Goal: Task Accomplishment & Management: Manage account settings

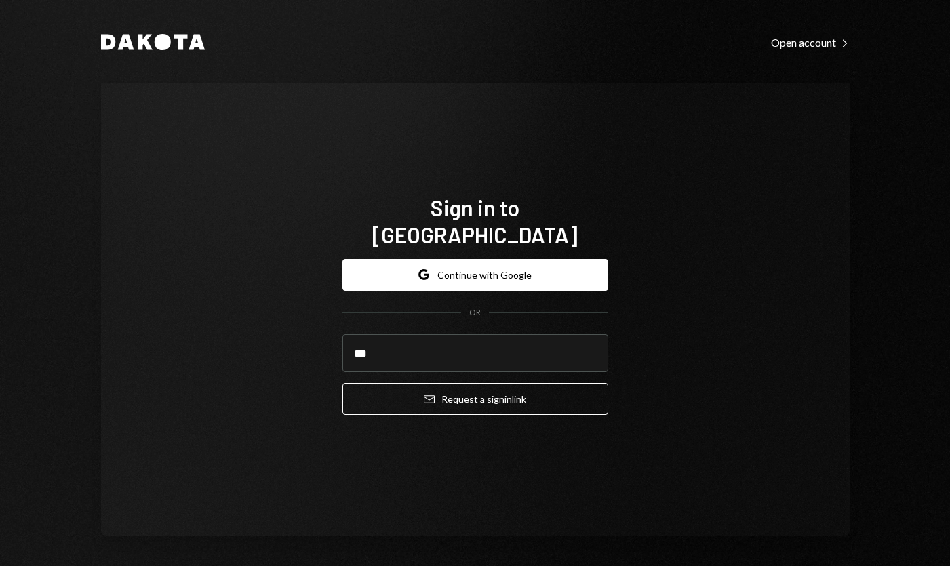
type input "**********"
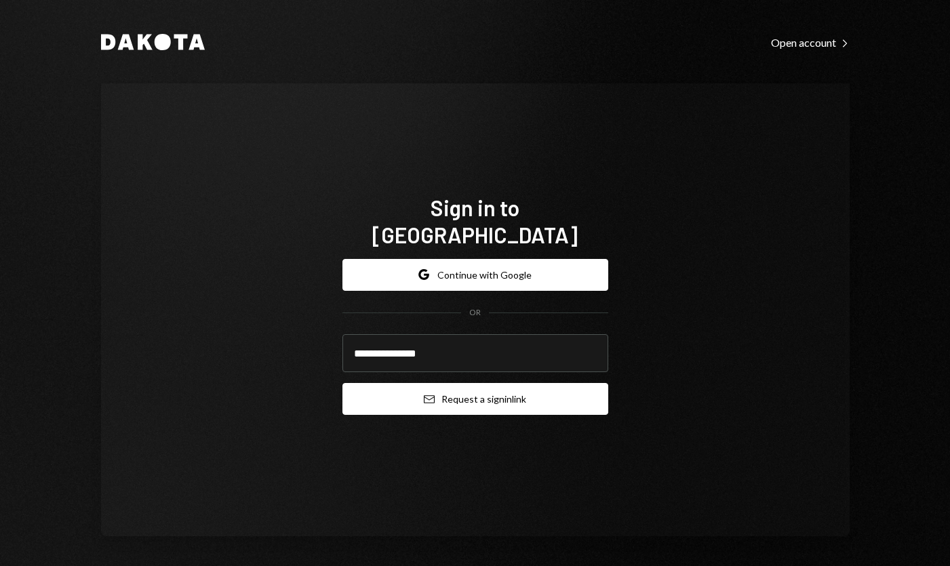
click at [472, 383] on button "Email Request a sign in link" at bounding box center [475, 399] width 266 height 32
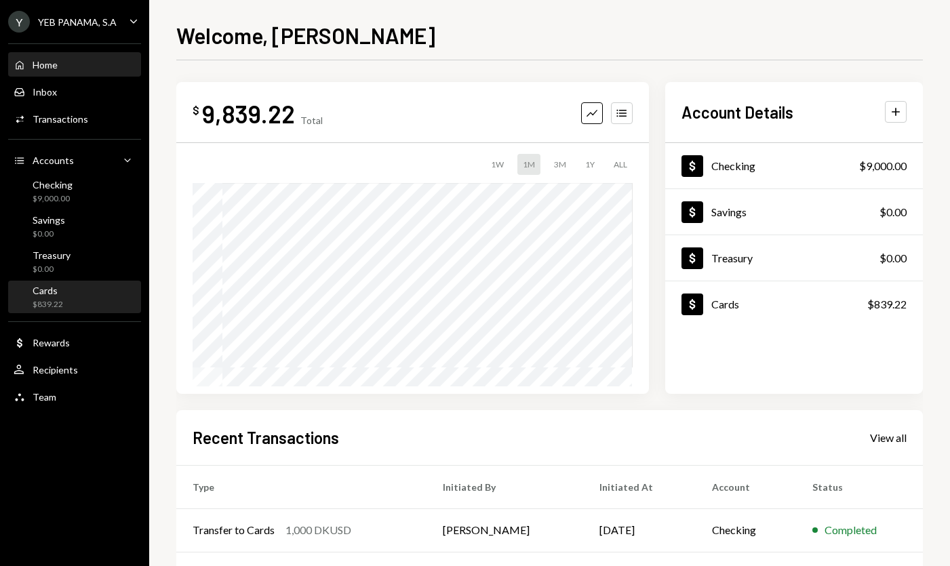
click at [67, 287] on div "Cards $839.22" at bounding box center [75, 298] width 122 height 26
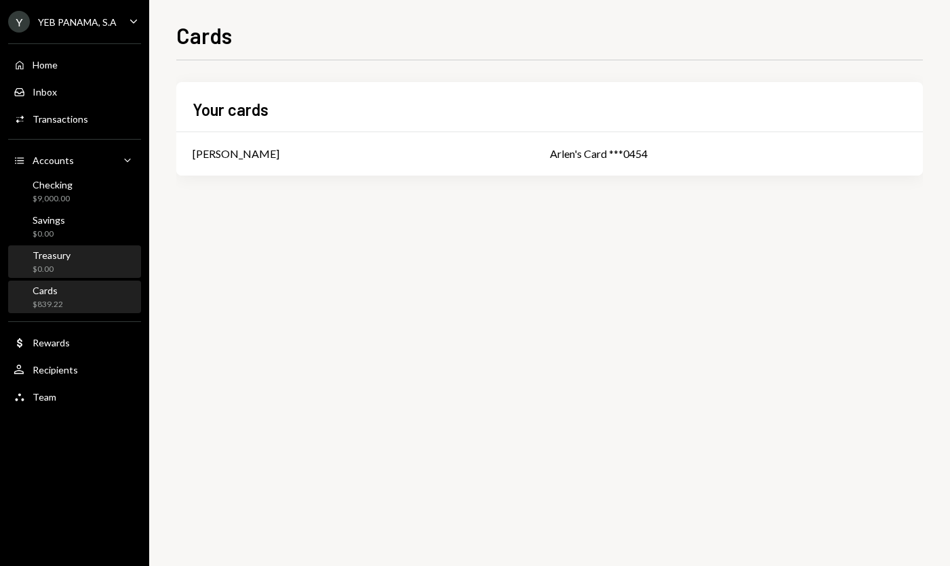
click at [66, 258] on div "Treasury" at bounding box center [52, 255] width 38 height 12
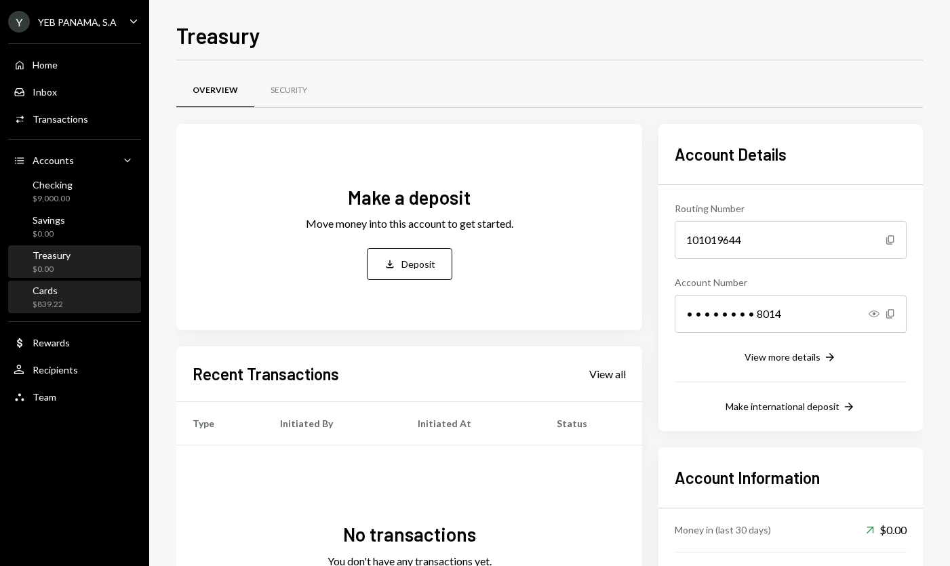
click at [70, 297] on div "Cards $839.22" at bounding box center [75, 298] width 122 height 26
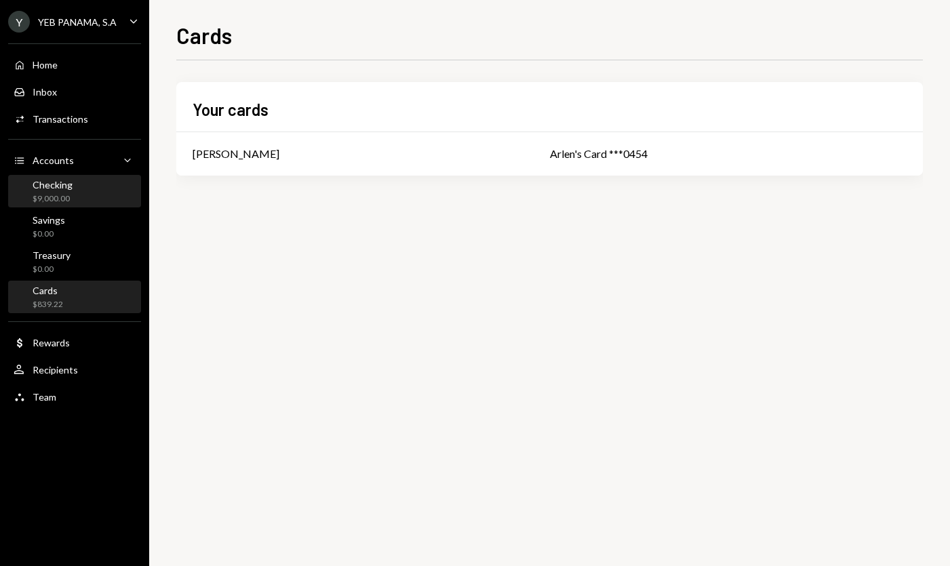
click at [70, 184] on div "Checking" at bounding box center [53, 185] width 40 height 12
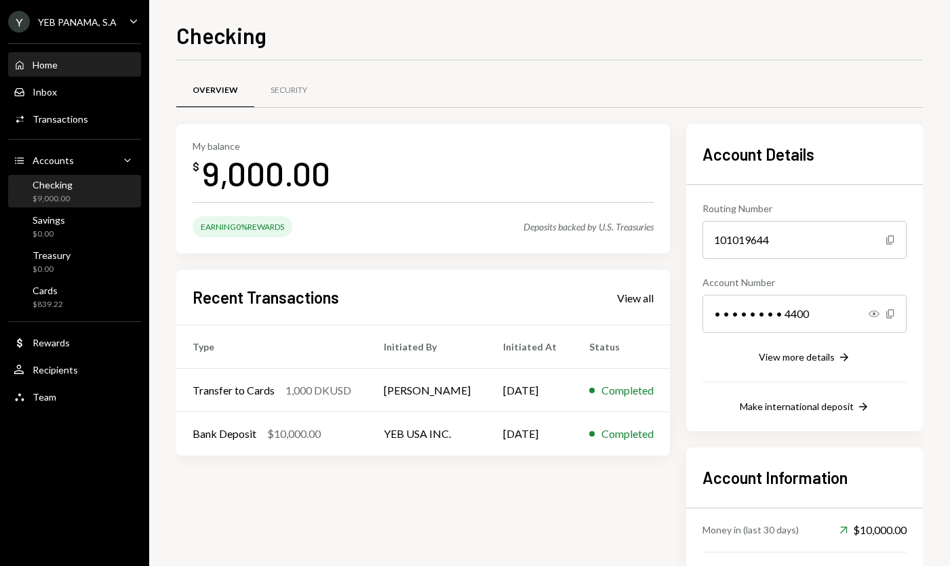
click at [59, 58] on div "Home Home" at bounding box center [75, 65] width 122 height 23
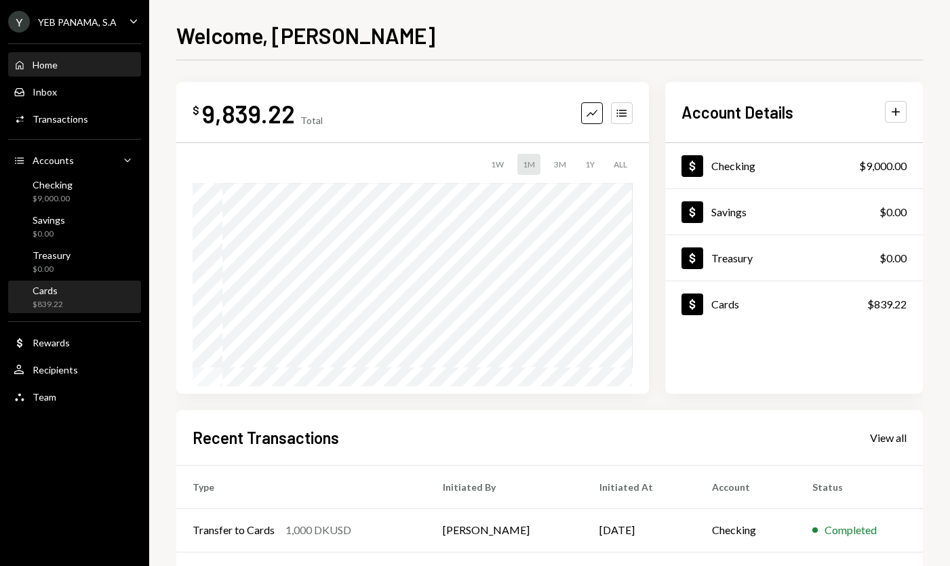
click at [89, 295] on div "Cards $839.22" at bounding box center [75, 298] width 122 height 26
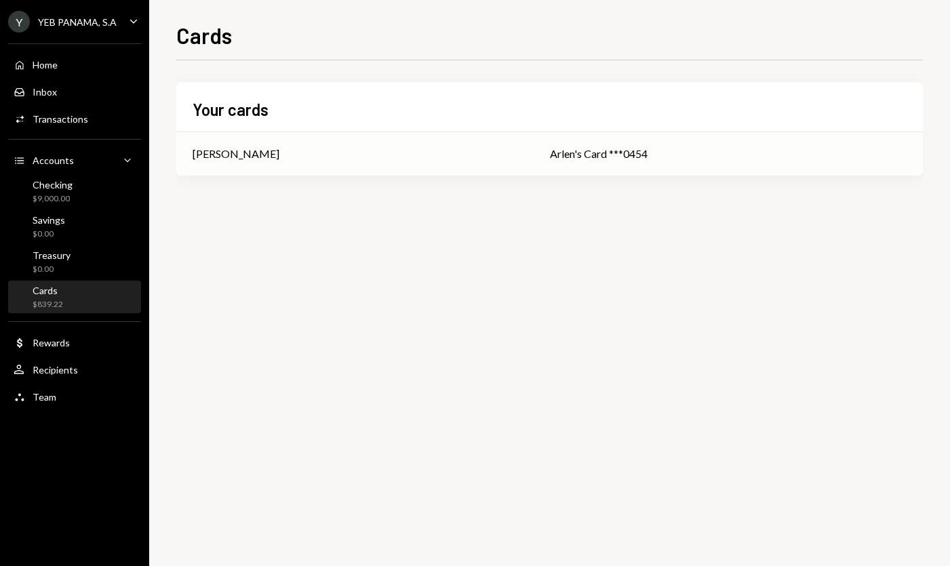
click at [582, 158] on div "Arlen's Card ***0454" at bounding box center [728, 154] width 357 height 16
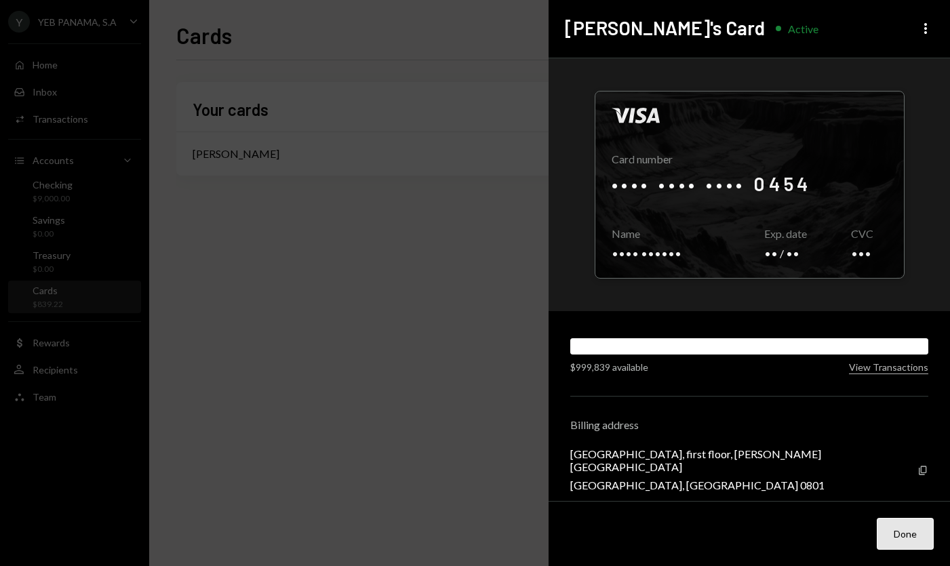
click at [904, 528] on button "Done" at bounding box center [904, 534] width 57 height 32
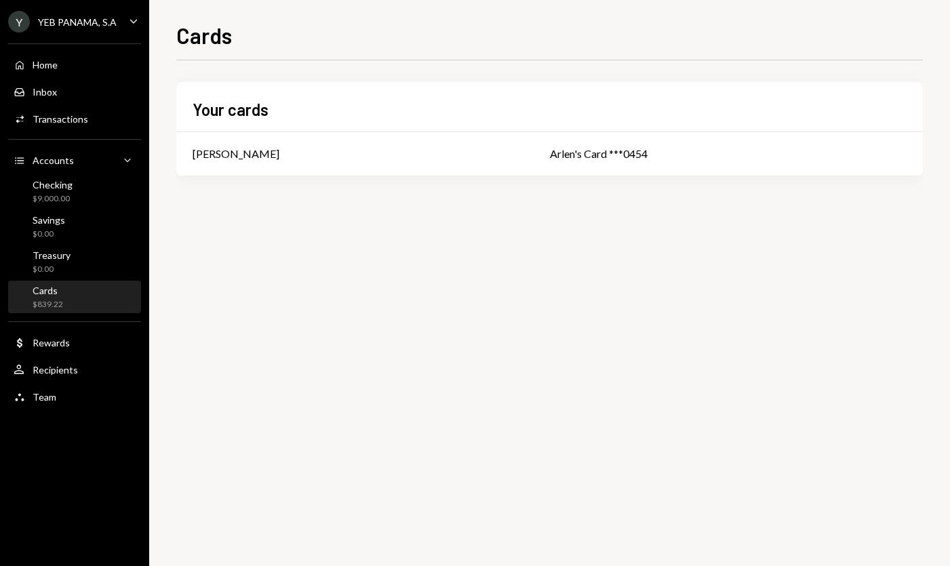
click at [77, 245] on div "Home Home Inbox Inbox Activities Transactions Accounts Accounts Caret Down Chec…" at bounding box center [74, 223] width 149 height 376
click at [70, 225] on div "Savings $0.00" at bounding box center [75, 227] width 122 height 26
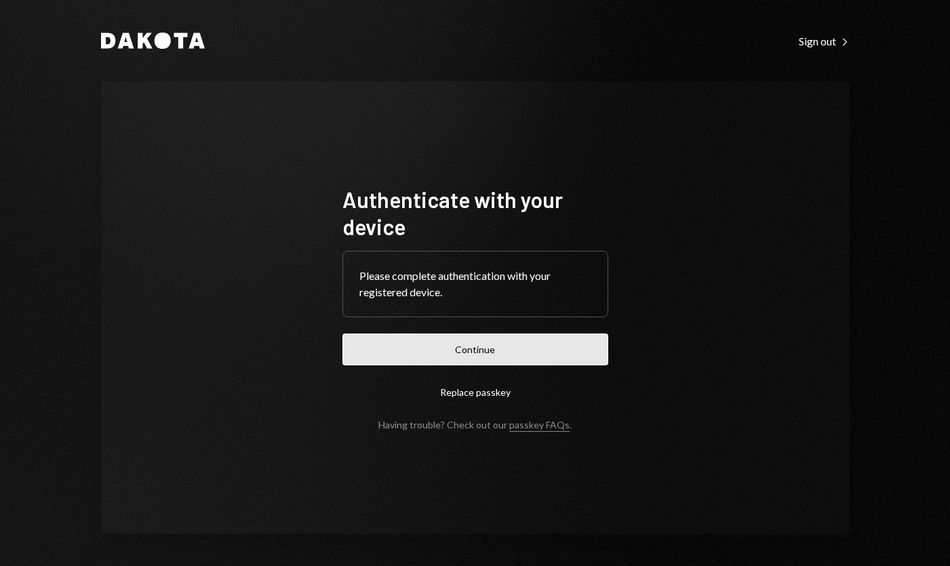
click at [486, 346] on button "Continue" at bounding box center [475, 349] width 266 height 32
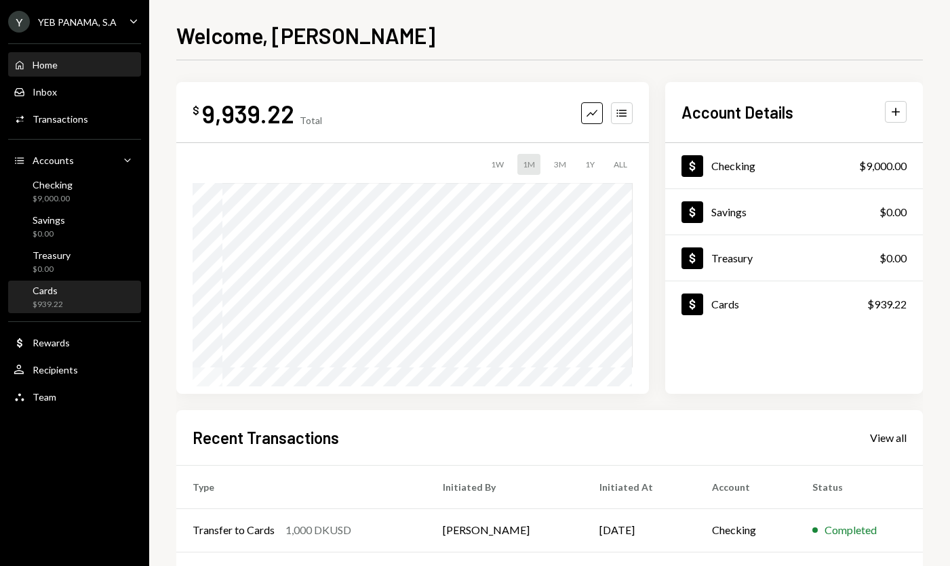
click at [61, 298] on div "Cards $939.22" at bounding box center [48, 298] width 31 height 26
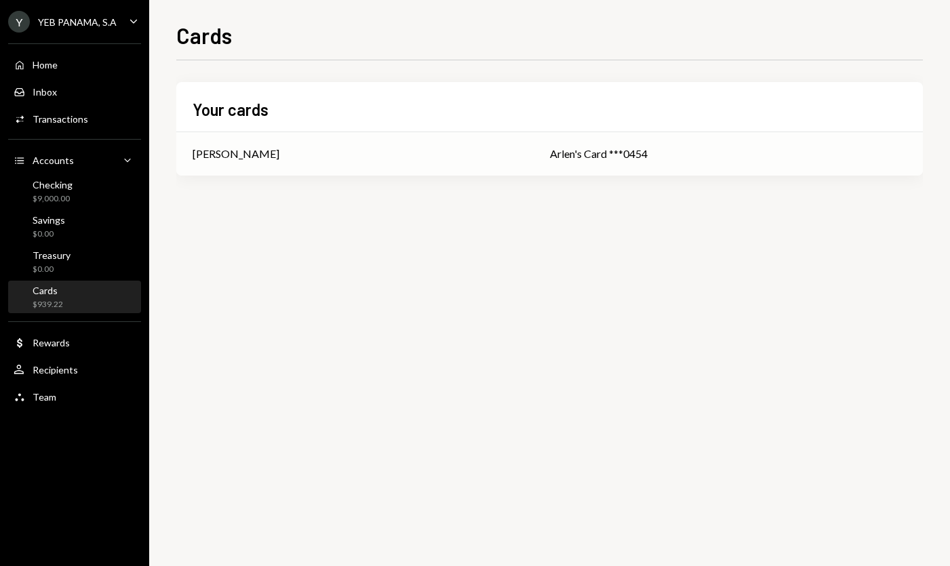
click at [550, 160] on div "Arlen's Card ***0454" at bounding box center [728, 154] width 357 height 16
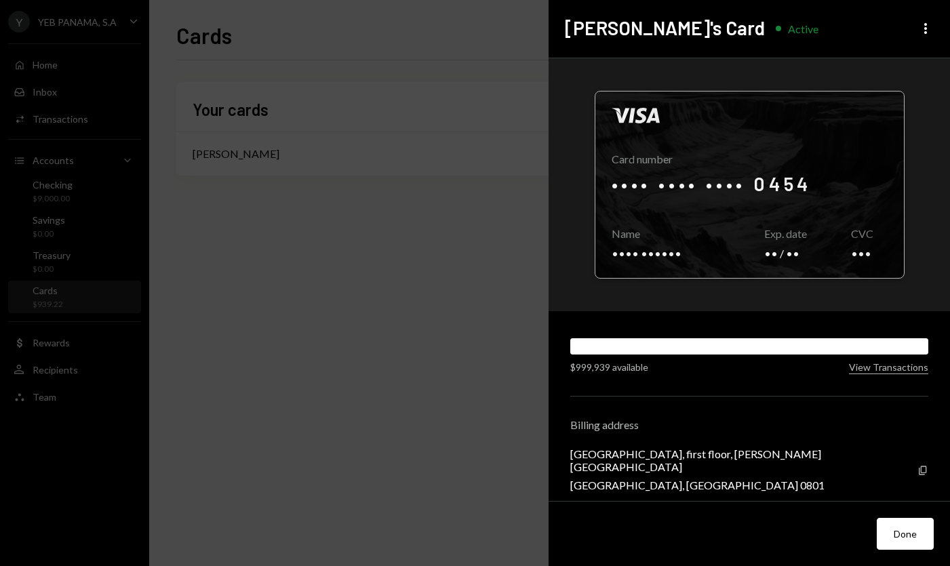
click at [712, 209] on div at bounding box center [749, 185] width 308 height 186
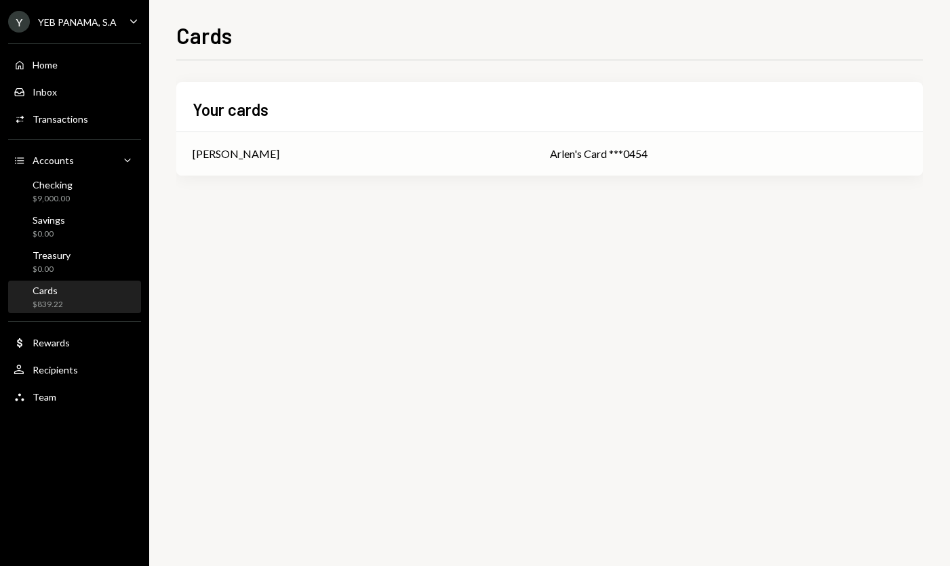
click at [386, 156] on div "[PERSON_NAME]" at bounding box center [355, 154] width 325 height 16
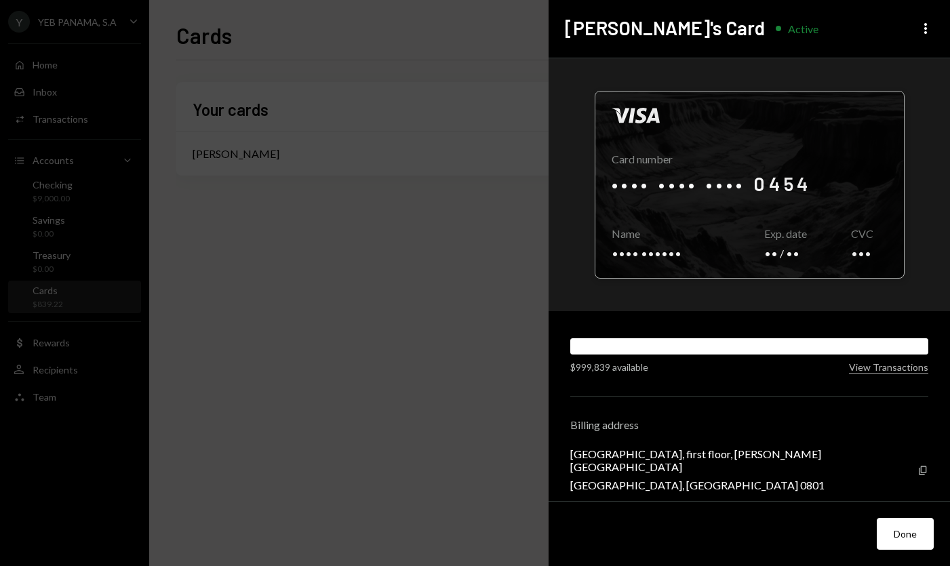
click at [823, 216] on div at bounding box center [749, 185] width 308 height 186
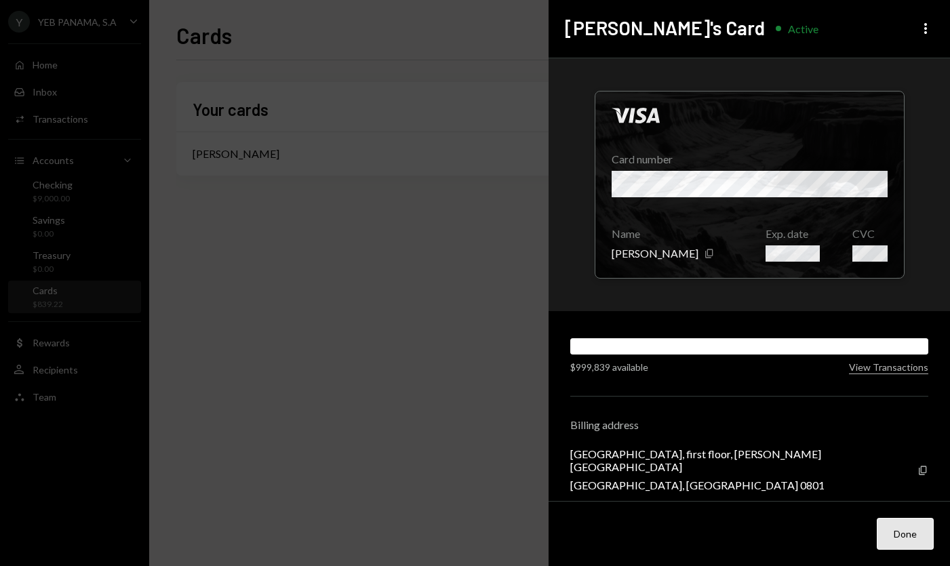
click at [922, 530] on button "Done" at bounding box center [904, 534] width 57 height 32
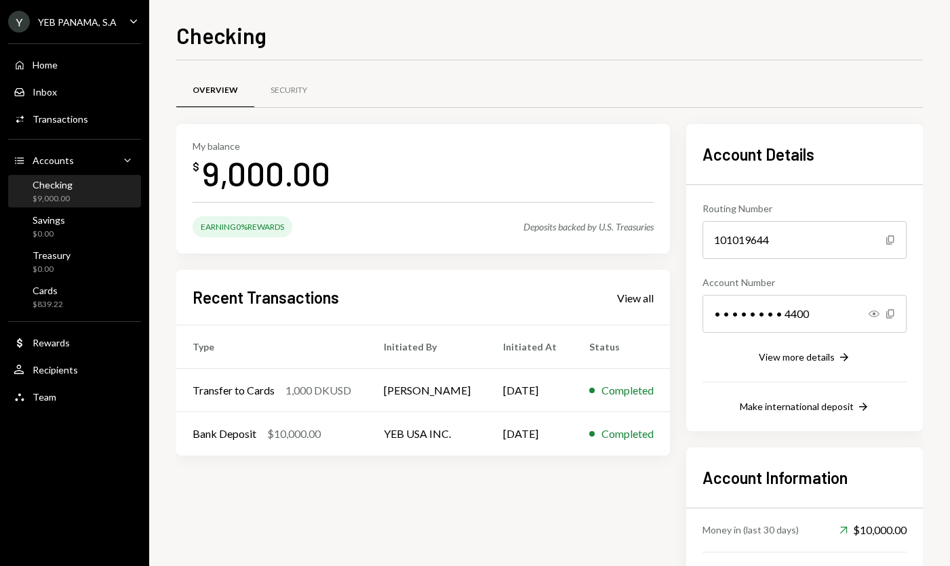
click at [75, 220] on div "Savings $0.00" at bounding box center [75, 227] width 122 height 26
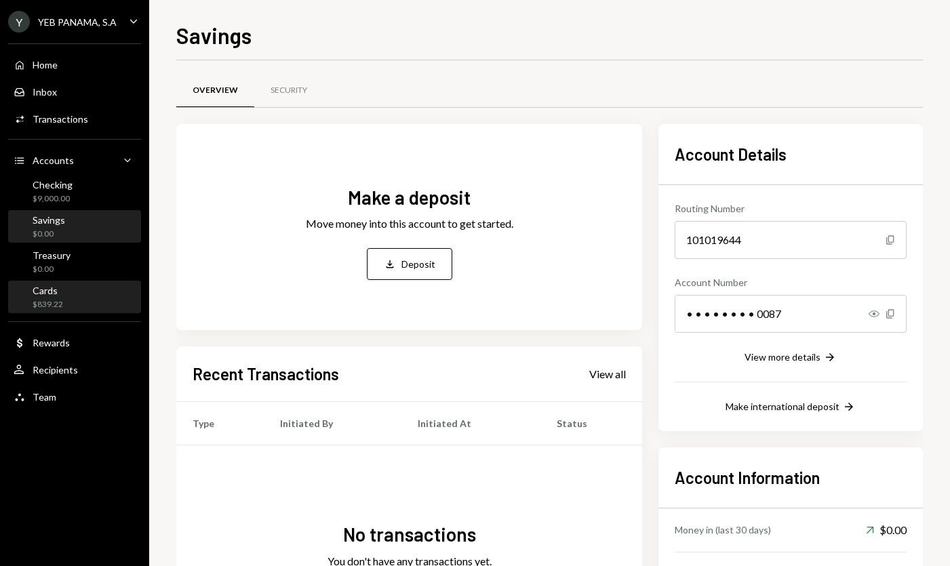
click at [67, 298] on div "Cards $839.22" at bounding box center [75, 298] width 122 height 26
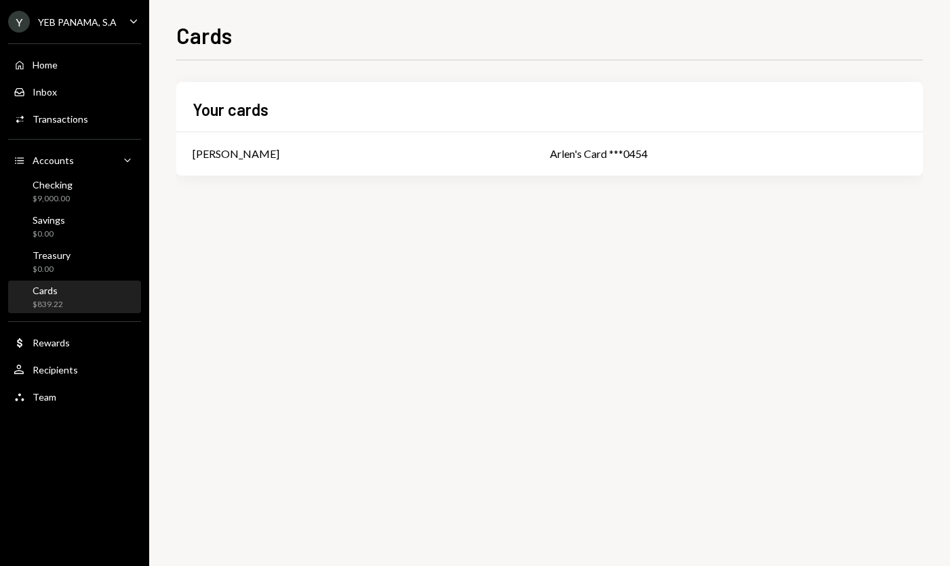
click at [219, 104] on h2 "Your cards" at bounding box center [231, 109] width 76 height 22
click at [64, 120] on div "Transactions" at bounding box center [61, 119] width 56 height 12
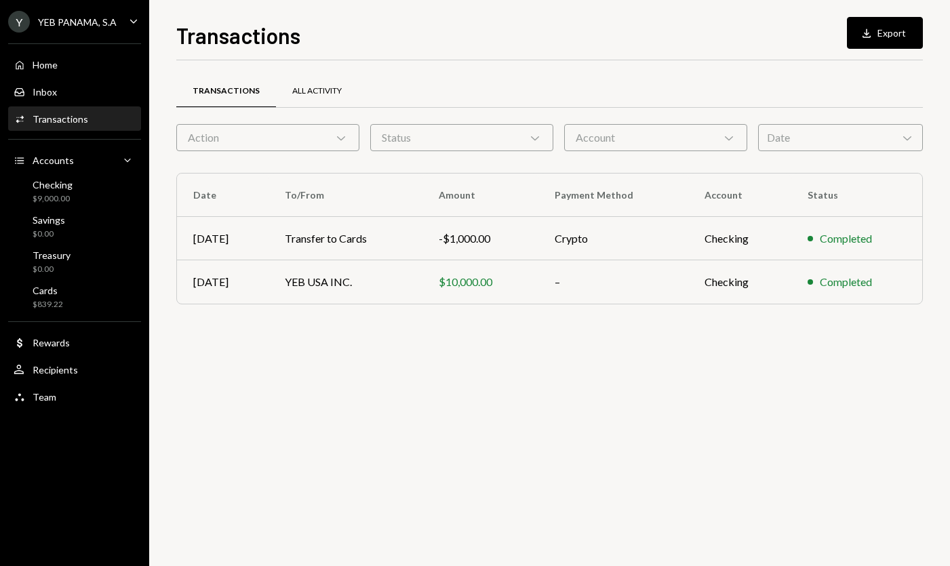
click at [312, 90] on div "All Activity" at bounding box center [316, 91] width 49 height 12
